Goal: Information Seeking & Learning: Stay updated

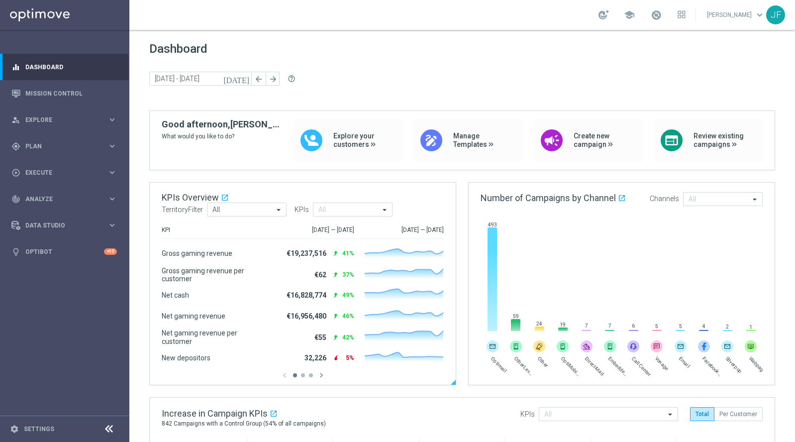
click at [408, 231] on div "[DATE] — [DATE]" at bounding box center [399, 230] width 90 height 8
click at [347, 229] on div "[DATE] — [DATE]" at bounding box center [309, 230] width 90 height 8
click at [320, 375] on icon "chevron_right" at bounding box center [321, 375] width 9 height 9
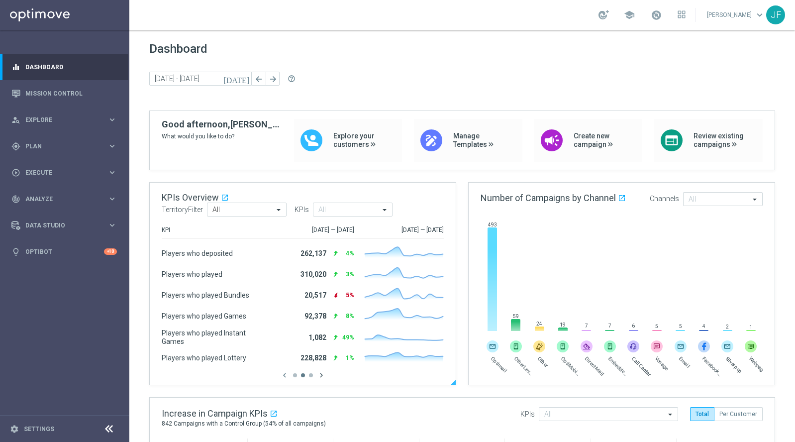
click at [320, 375] on icon "chevron_right" at bounding box center [321, 375] width 9 height 9
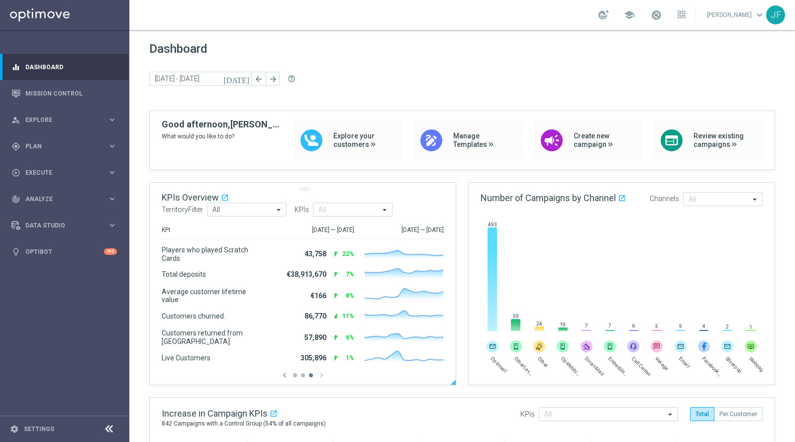
click at [355, 212] on input "text" at bounding box center [348, 210] width 61 height 8
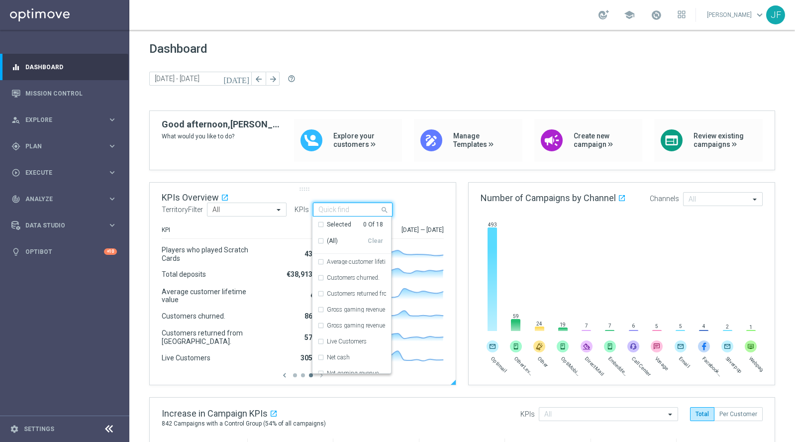
click at [417, 206] on div "KPIs Overview open_in_new .cls-1 { fill: #d1d8dc; } TerritoryFilter All All KPI…" at bounding box center [303, 204] width 306 height 43
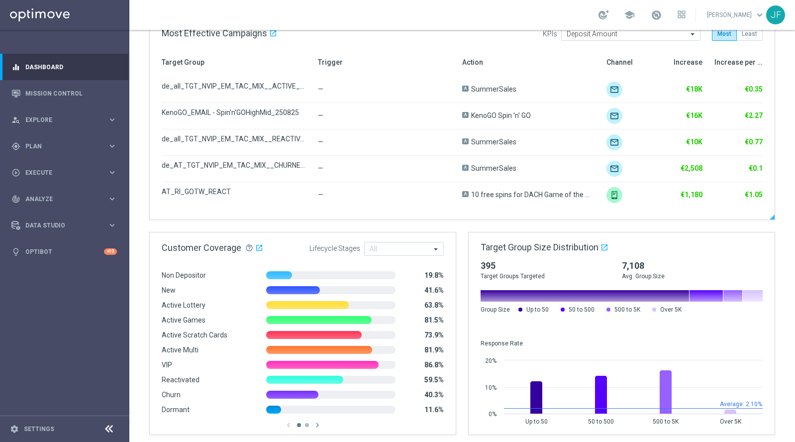
scroll to position [528, 0]
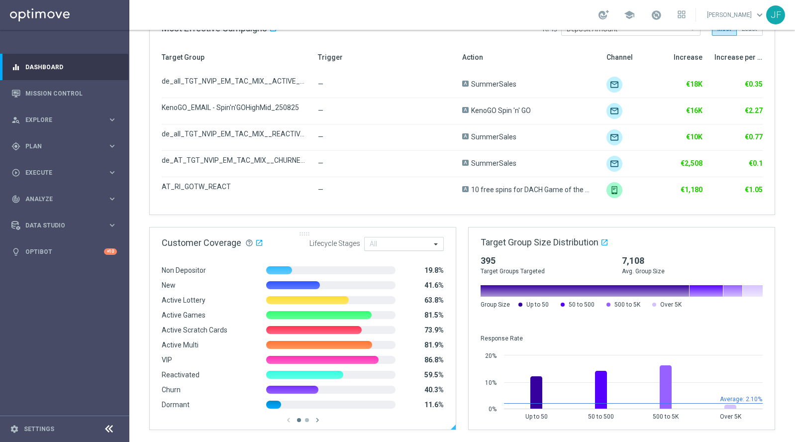
click at [414, 248] on input "text" at bounding box center [400, 244] width 61 height 8
click at [302, 214] on div at bounding box center [462, 211] width 625 height 5
